Goal: Task Accomplishment & Management: Manage account settings

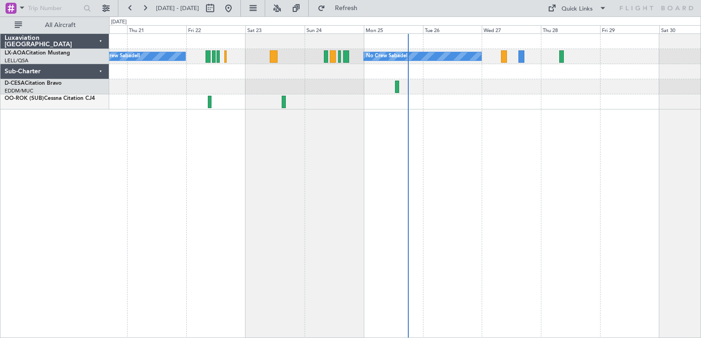
click at [536, 120] on div "No Crew Sabadell No Crew Sabadell" at bounding box center [405, 185] width 592 height 305
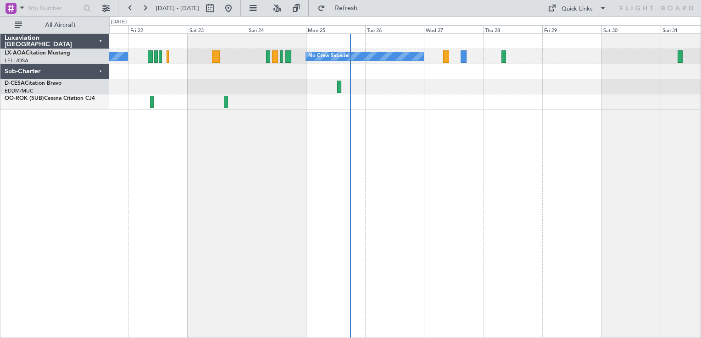
click at [448, 105] on div at bounding box center [404, 101] width 591 height 15
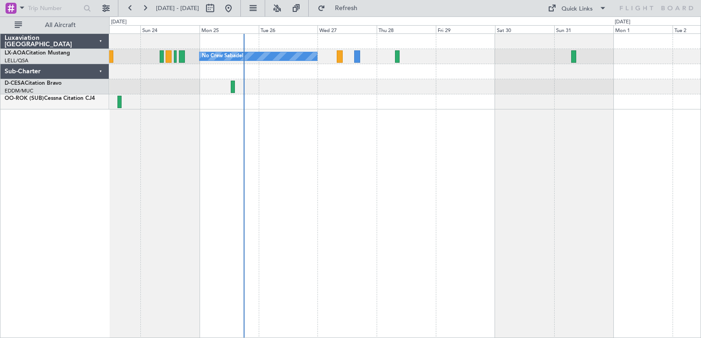
click at [424, 123] on div "No Crew Sabadell No Crew Sabadell" at bounding box center [405, 185] width 592 height 305
click at [236, 7] on button at bounding box center [228, 8] width 15 height 15
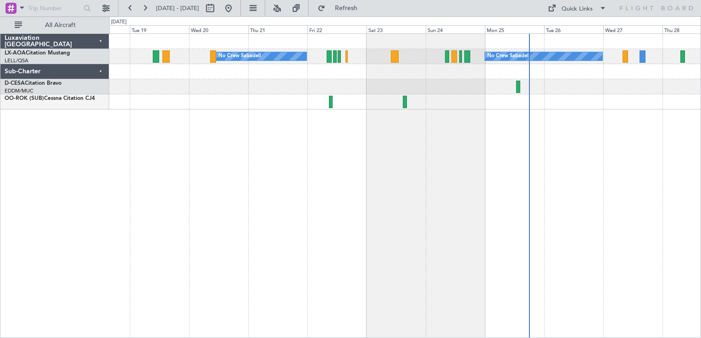
click at [552, 122] on div "No Crew Sabadell No Crew Sabadell No Crew Luxembourg (Findel)" at bounding box center [405, 185] width 592 height 305
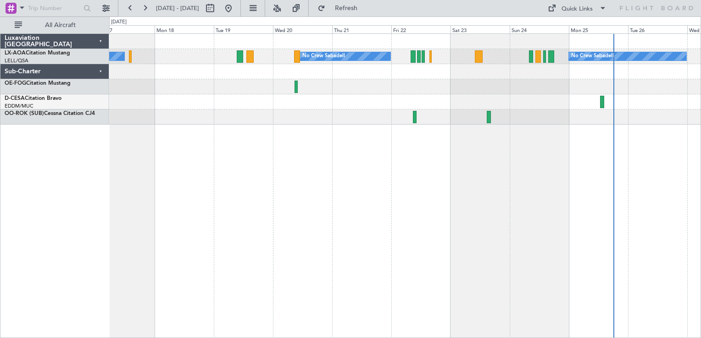
click at [224, 338] on html "[DATE] - [DATE] Refresh Quick Links All Aircraft No Crew Luxembourg (Findel) No…" at bounding box center [350, 169] width 701 height 338
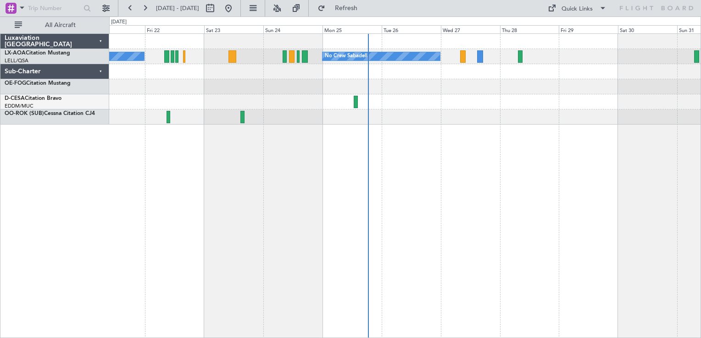
click at [342, 219] on div "No Crew Sabadell No Crew Sabadell" at bounding box center [405, 185] width 592 height 305
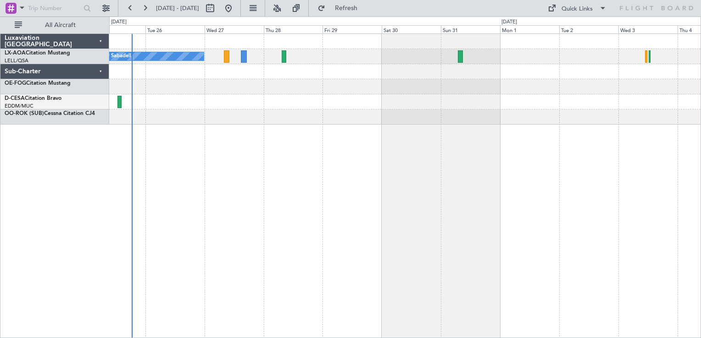
click at [386, 119] on div "No Crew Sabadell" at bounding box center [404, 79] width 591 height 91
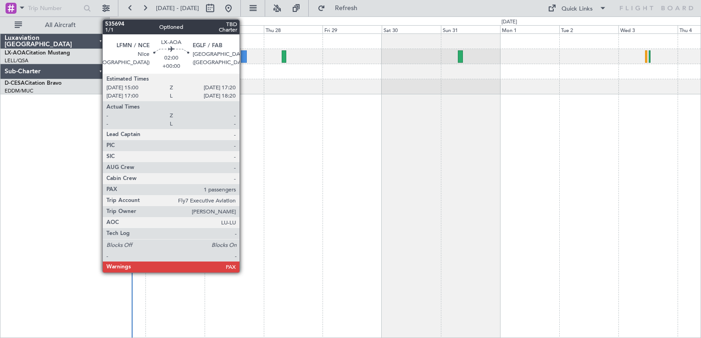
click at [244, 60] on div at bounding box center [244, 56] width 6 height 12
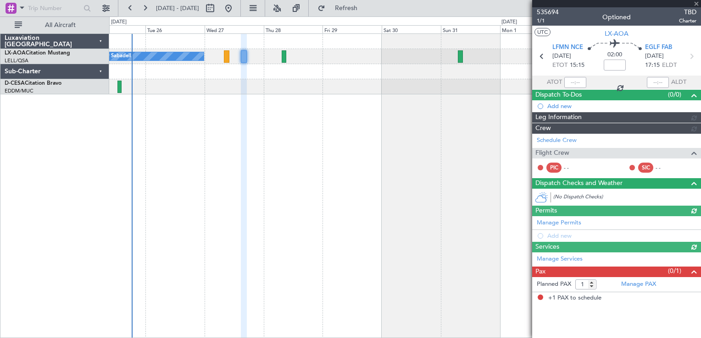
click at [544, 10] on span "535694" at bounding box center [548, 12] width 22 height 10
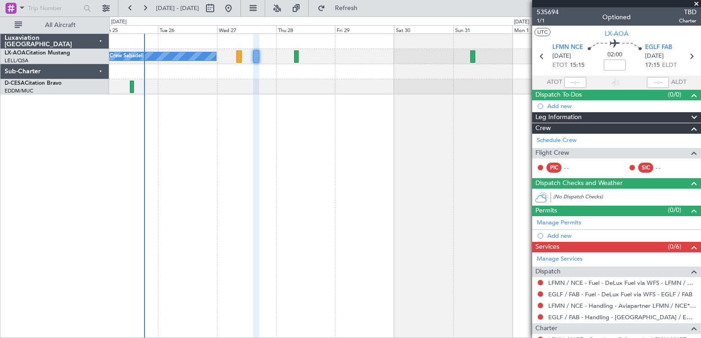
click at [361, 150] on div "No Crew Sabadell" at bounding box center [405, 185] width 592 height 305
click at [699, 5] on span at bounding box center [696, 4] width 9 height 8
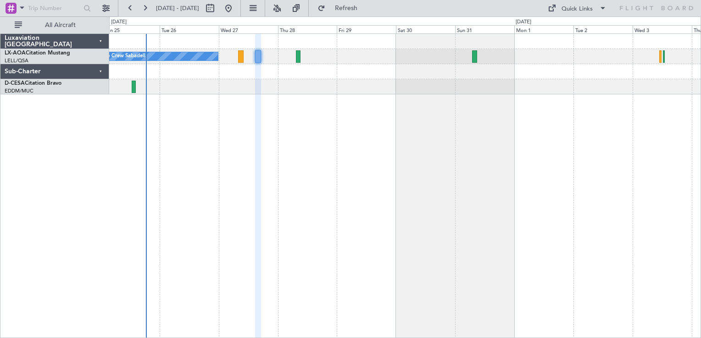
type input "0"
click at [236, 6] on button at bounding box center [228, 8] width 15 height 15
